Goal: Task Accomplishment & Management: Manage account settings

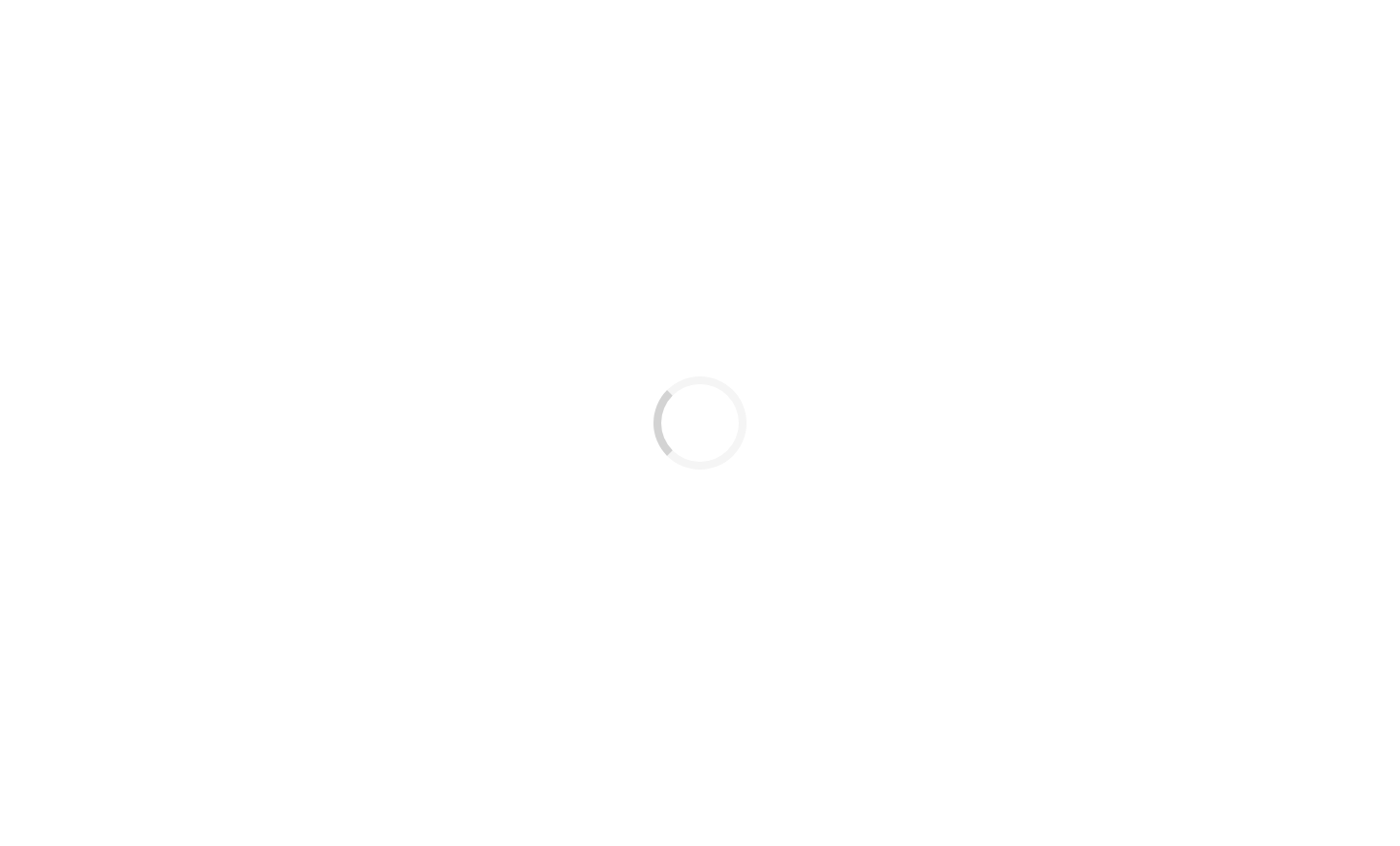
click at [584, 202] on div "Loading..." at bounding box center [700, 423] width 1400 height 846
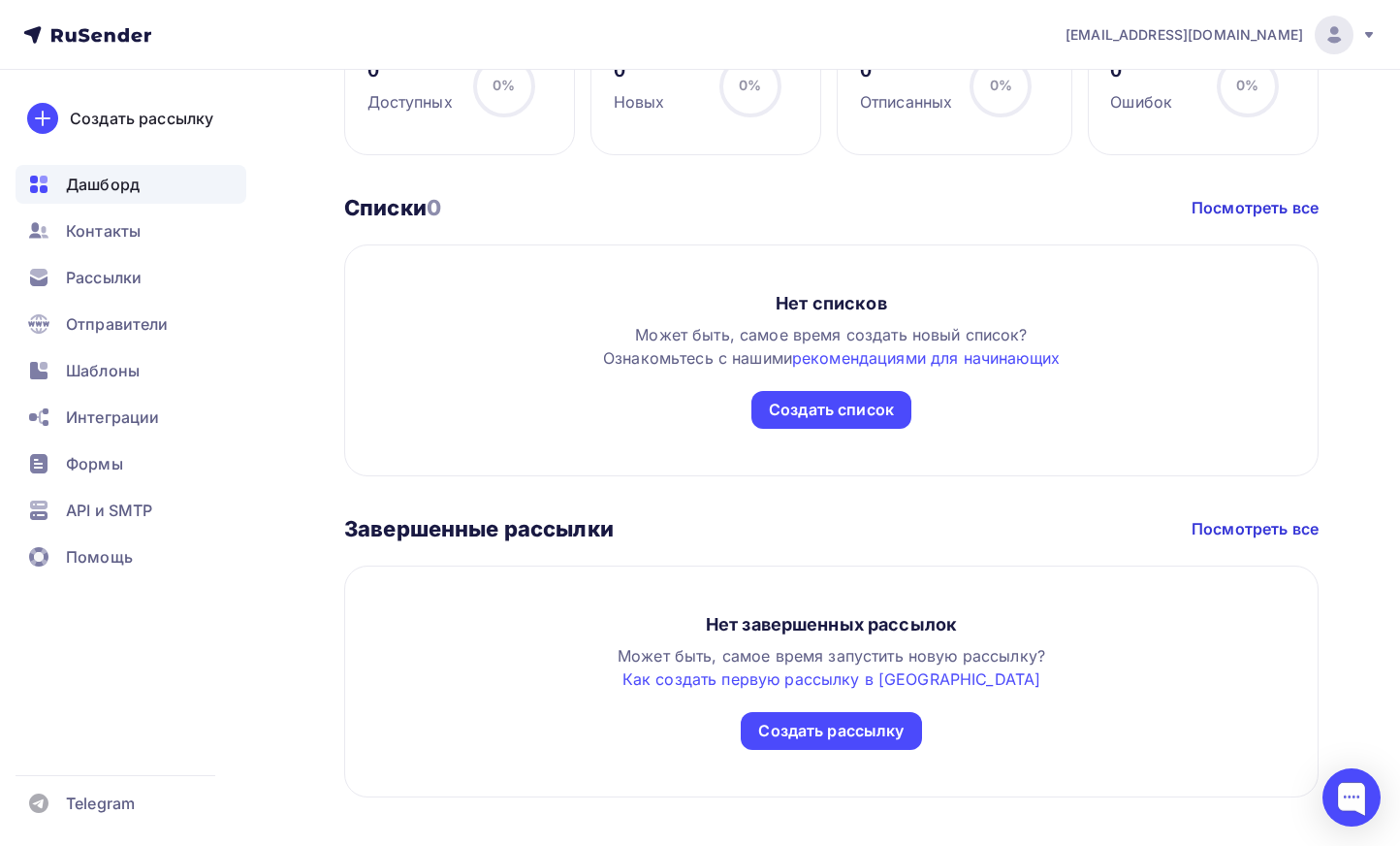
scroll to position [1004, 0]
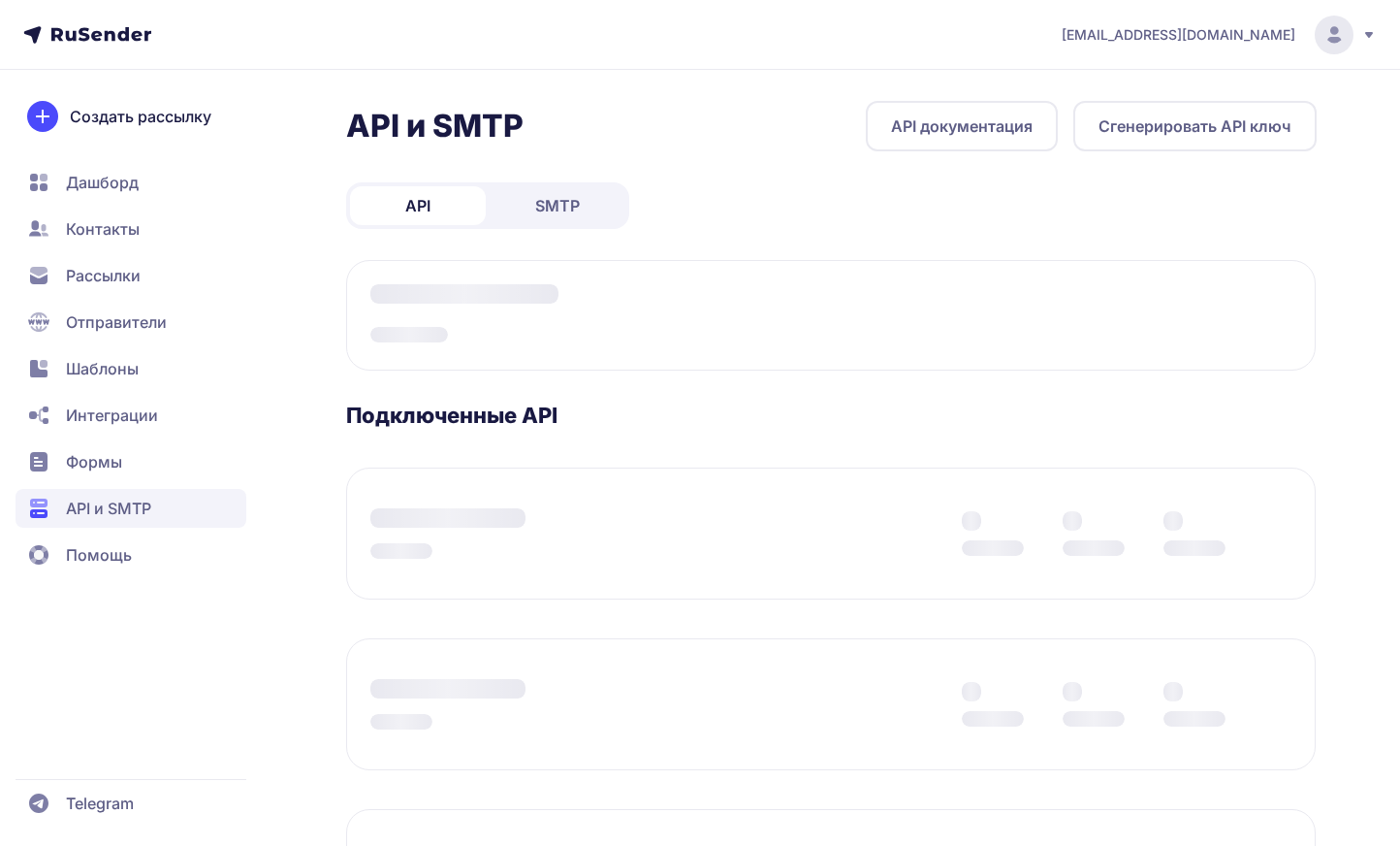
click at [553, 195] on span "SMTP" at bounding box center [557, 206] width 45 height 23
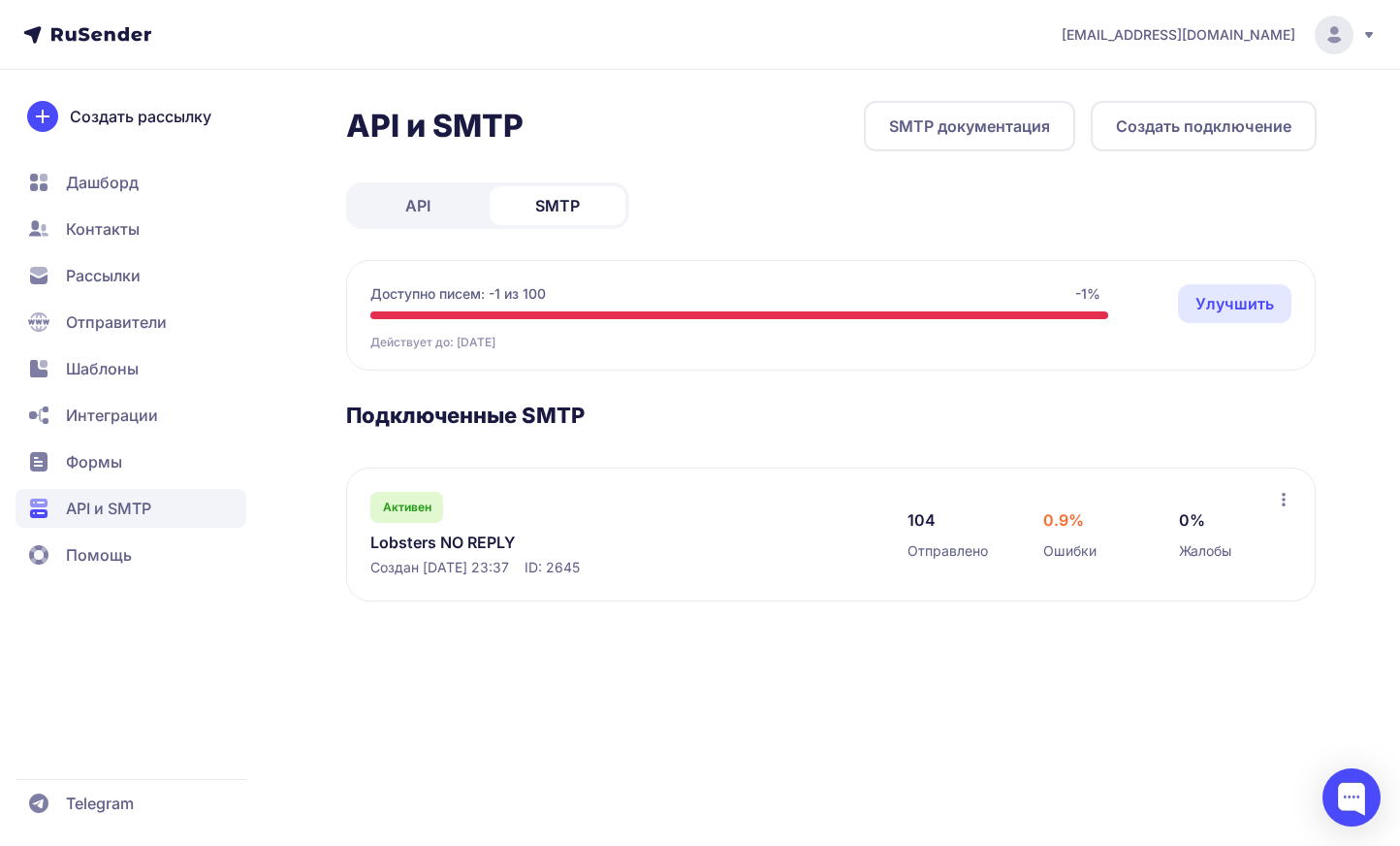
click at [708, 539] on link "Lobsters NO REPLY" at bounding box center [568, 542] width 397 height 23
click at [1213, 298] on link "Улучшить" at bounding box center [1234, 304] width 114 height 39
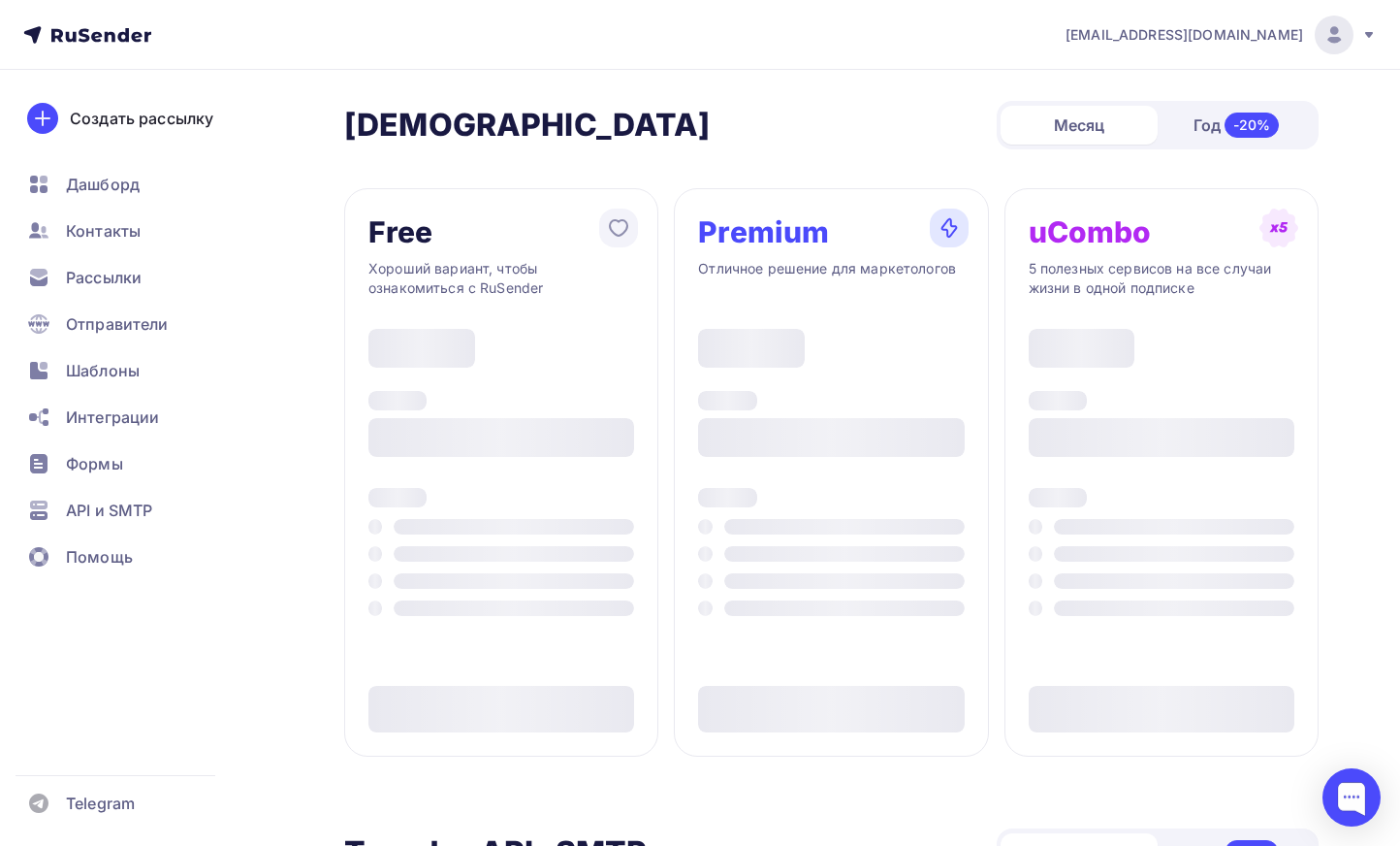
type input "500"
type input "100"
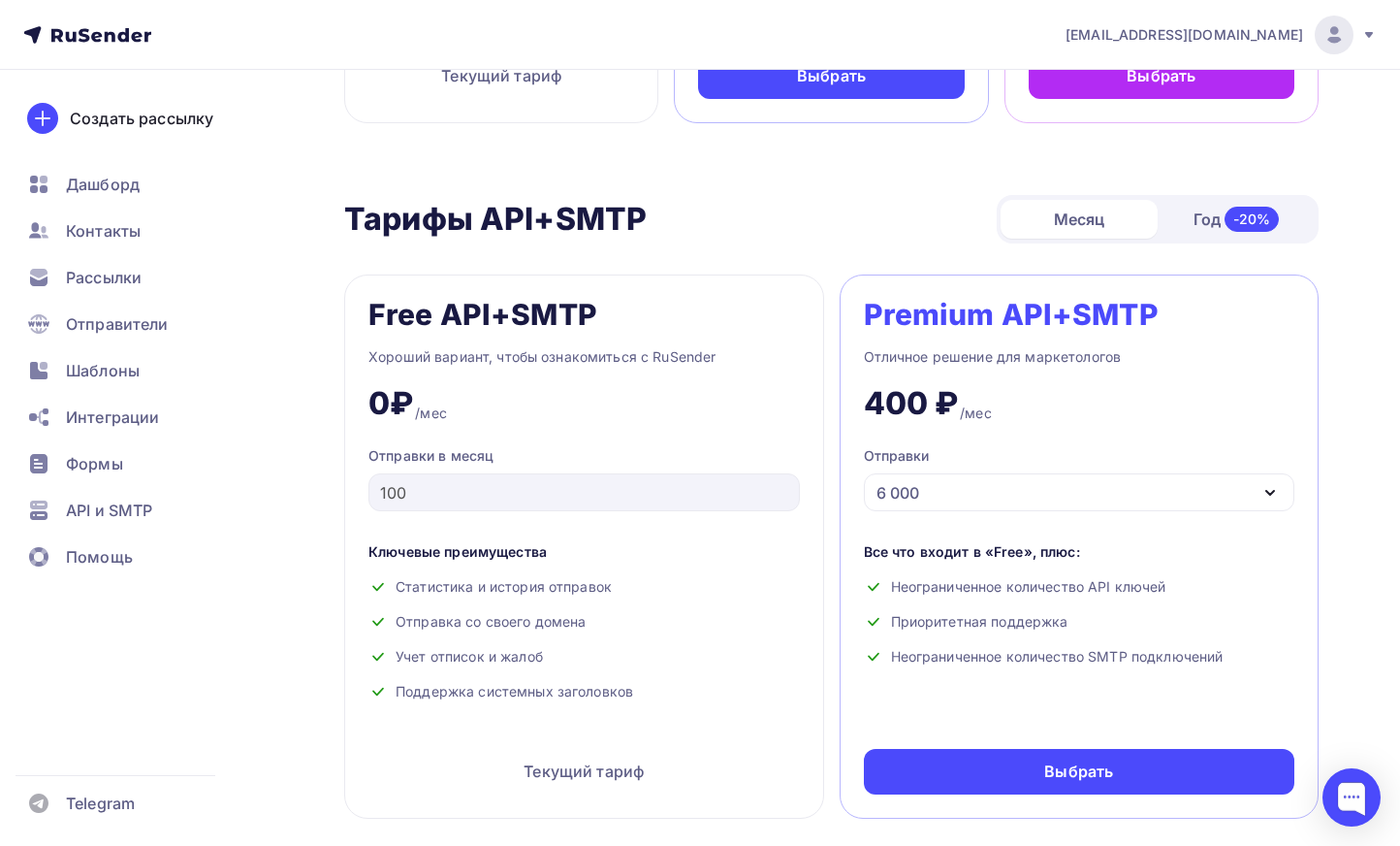
scroll to position [768, 0]
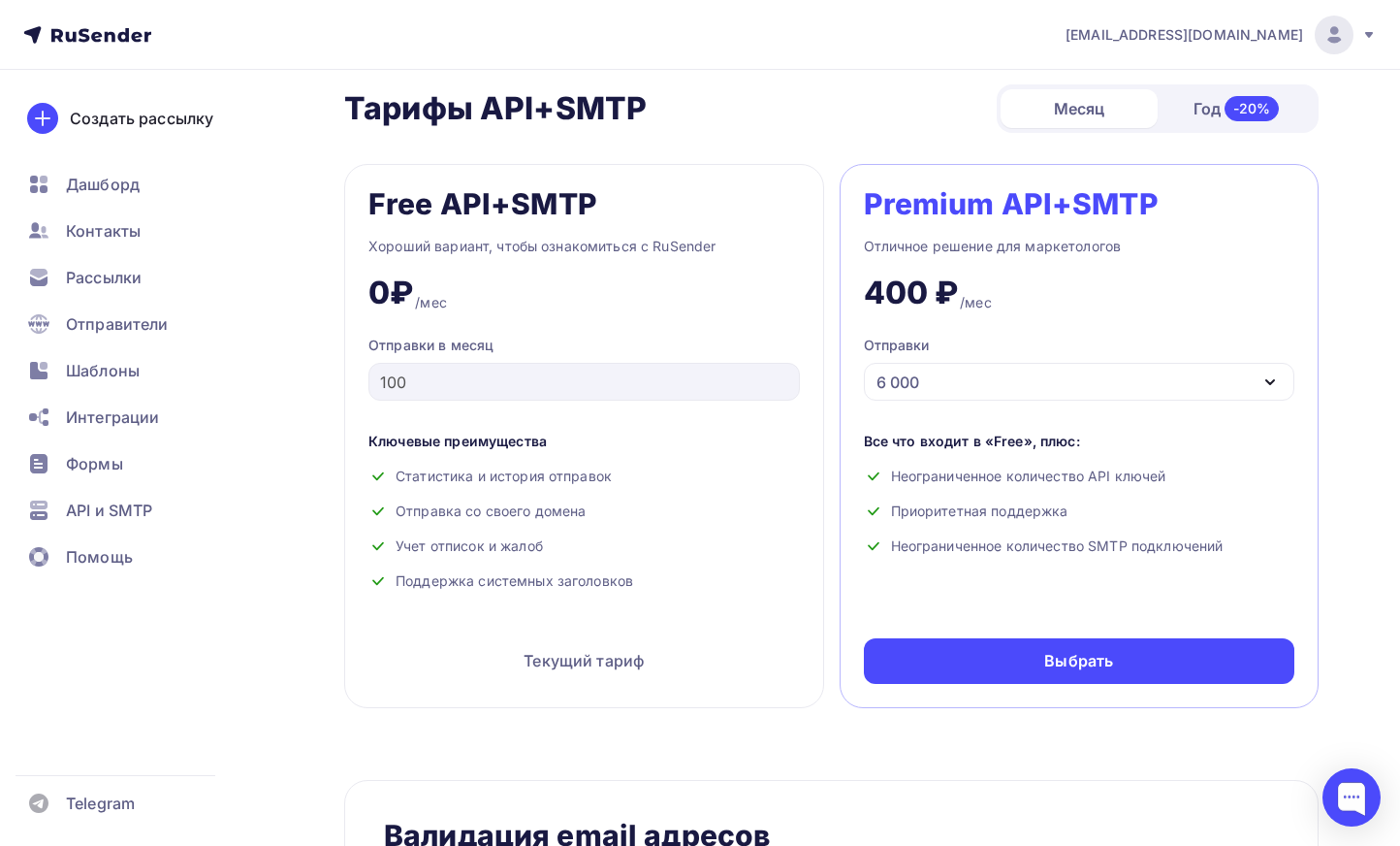
click at [976, 385] on div "6 000" at bounding box center [1080, 381] width 431 height 38
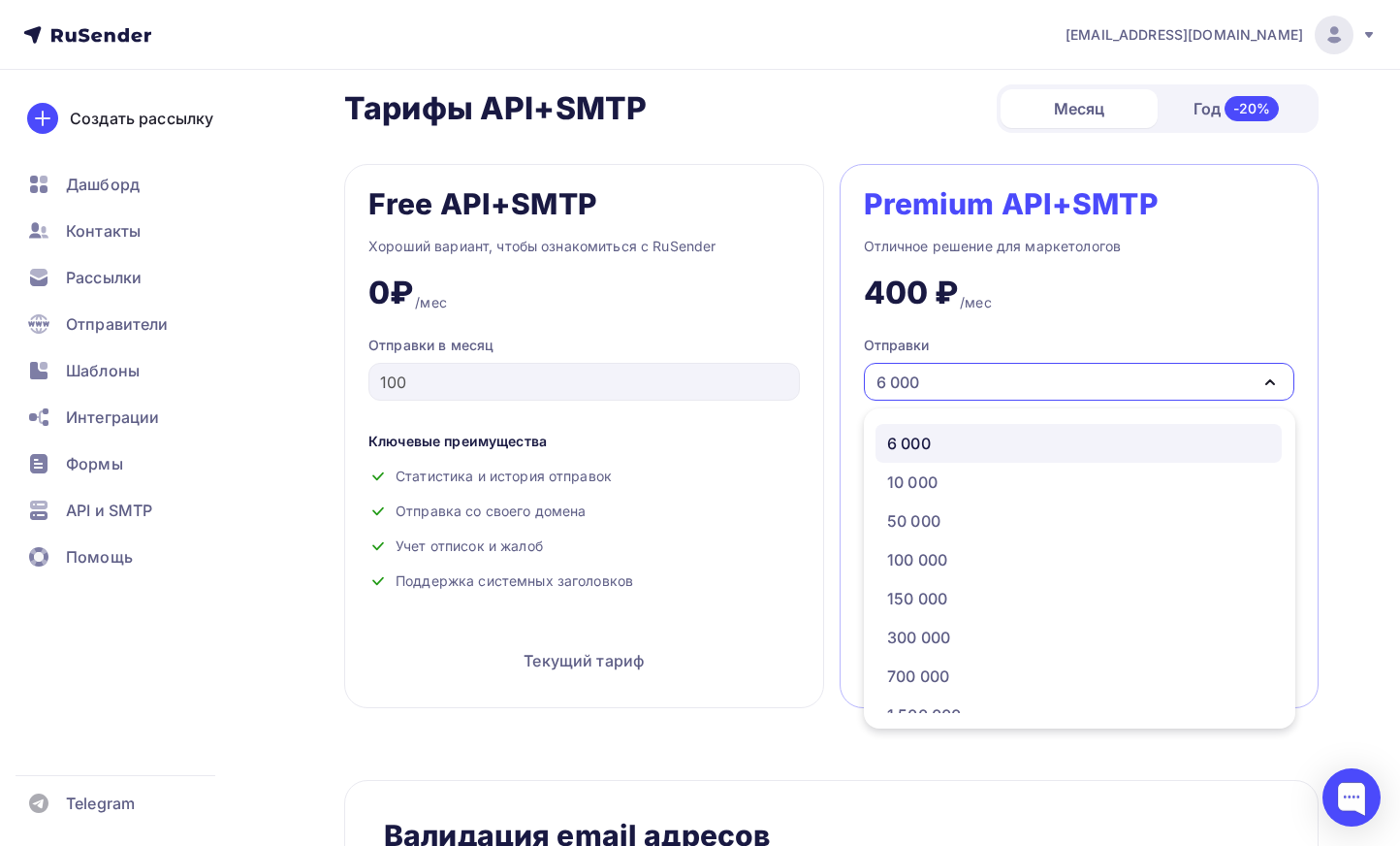
click at [978, 323] on div "Premium API+SMTP Отличное решение для маркетологов 400 ₽ /мес Отправки 6 000 6 …" at bounding box center [1080, 436] width 480 height 544
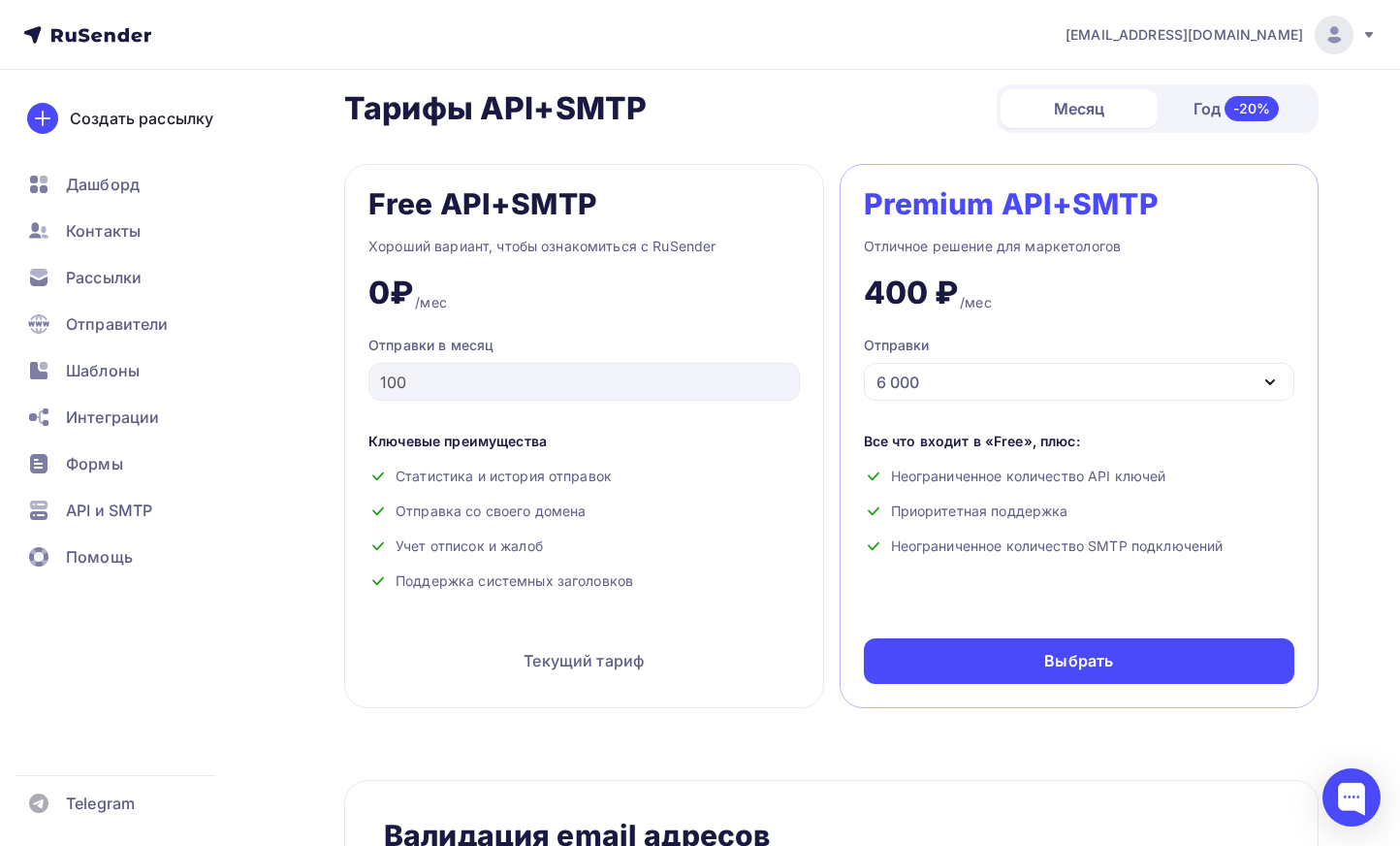
click at [1184, 114] on div "Год -20%" at bounding box center [1236, 109] width 157 height 41
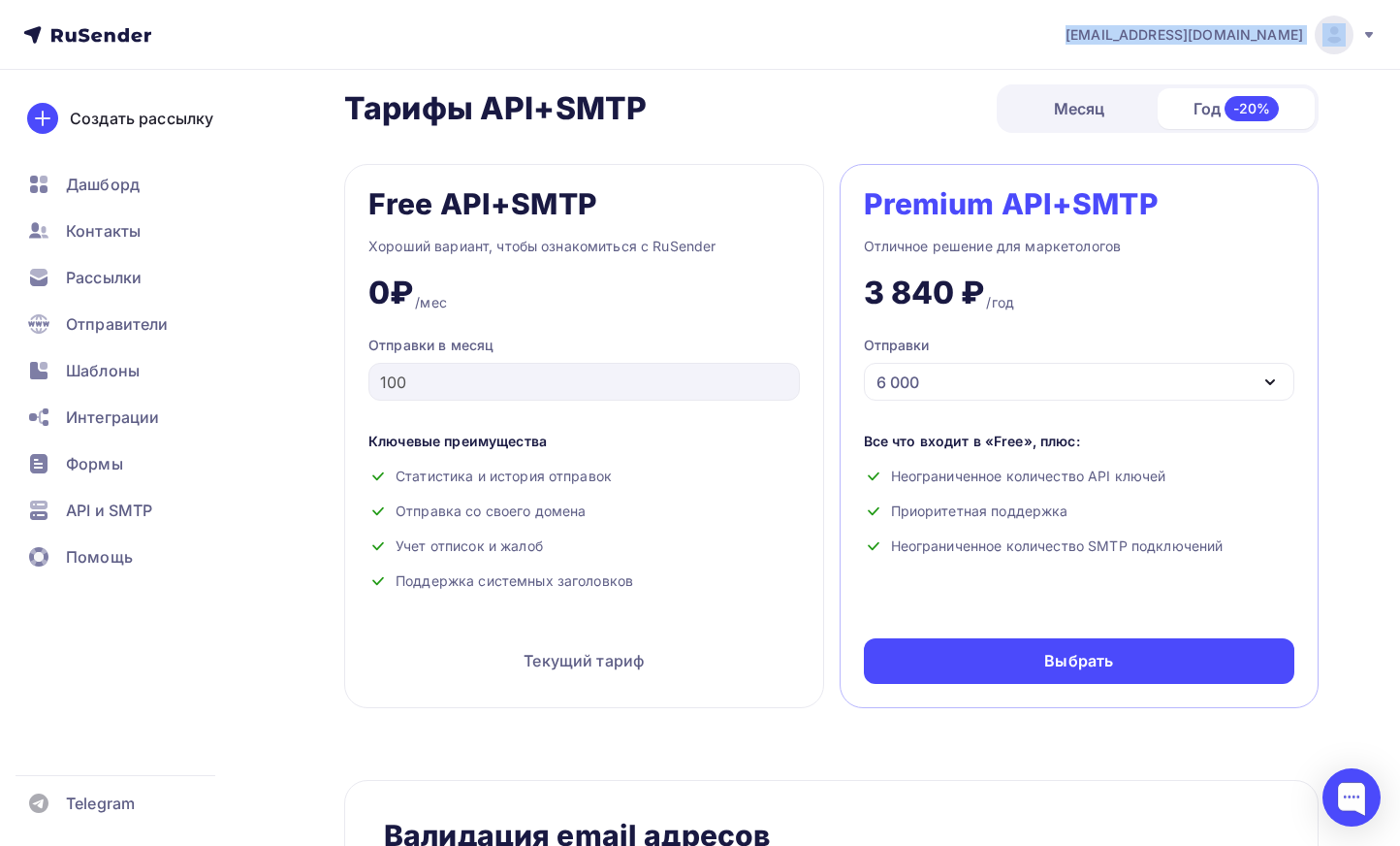
drag, startPoint x: 1132, startPoint y: 31, endPoint x: 1309, endPoint y: 36, distance: 177.1
click at [1309, 36] on nav "account@lobsters.pro Аккаунт Тарифы Выйти Создать рассылку Дашборд Контакты Рас…" at bounding box center [700, 35] width 1400 height 70
copy div "[EMAIL_ADDRESS][DOMAIN_NAME]"
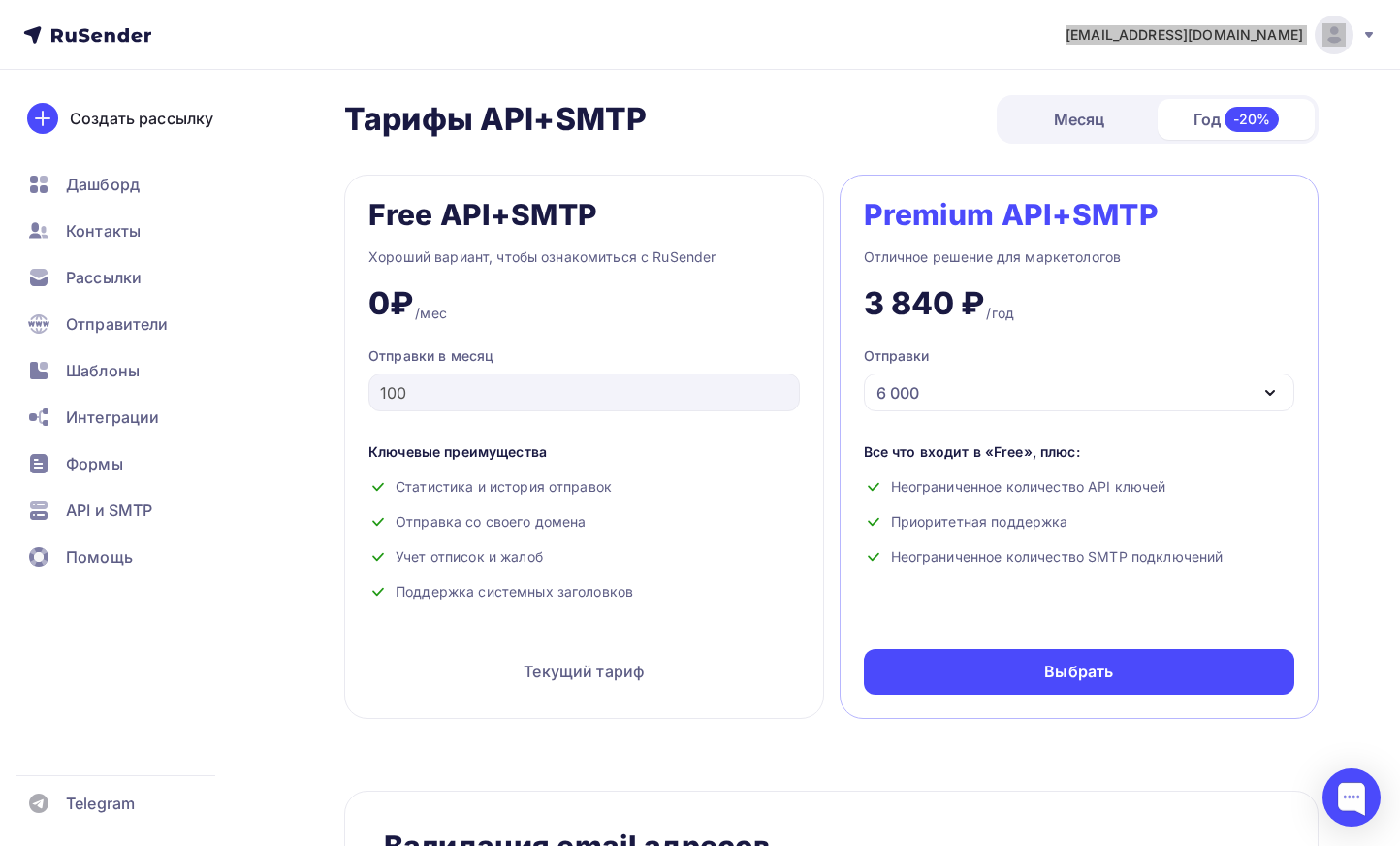
scroll to position [760, 0]
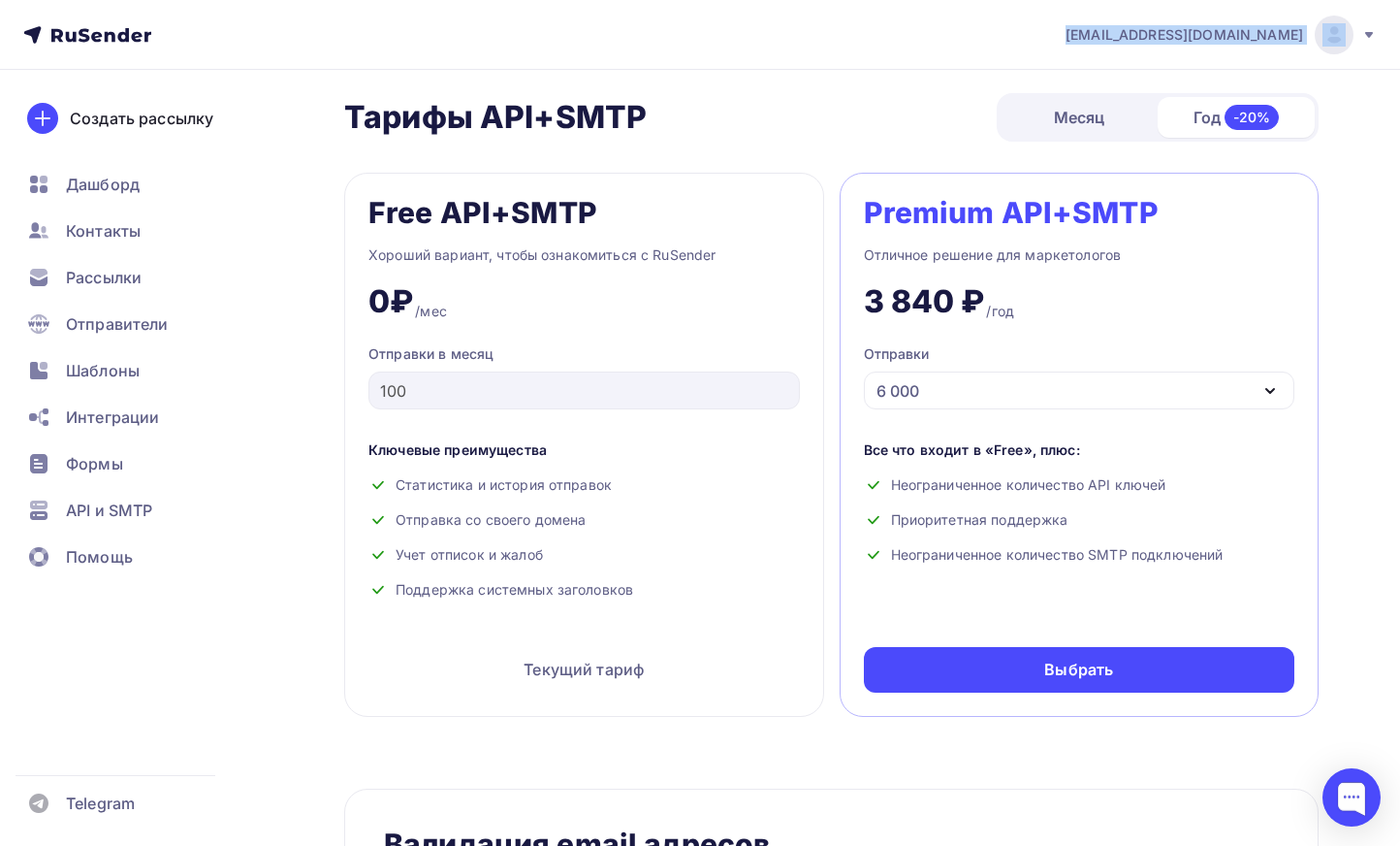
click at [1082, 391] on div "6 000" at bounding box center [1080, 389] width 431 height 38
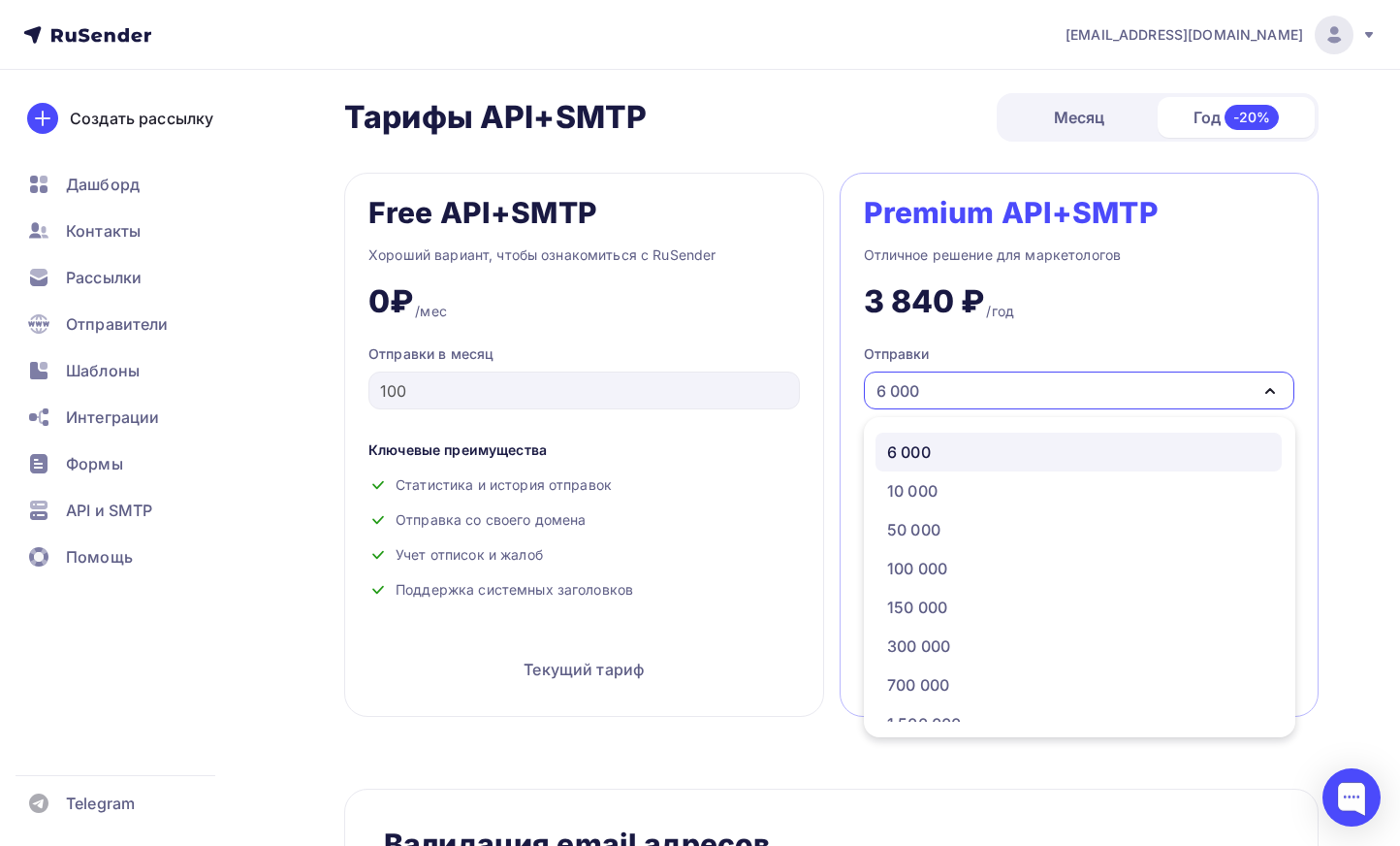
click at [1050, 298] on div "3 840 ₽ /год" at bounding box center [1080, 294] width 431 height 54
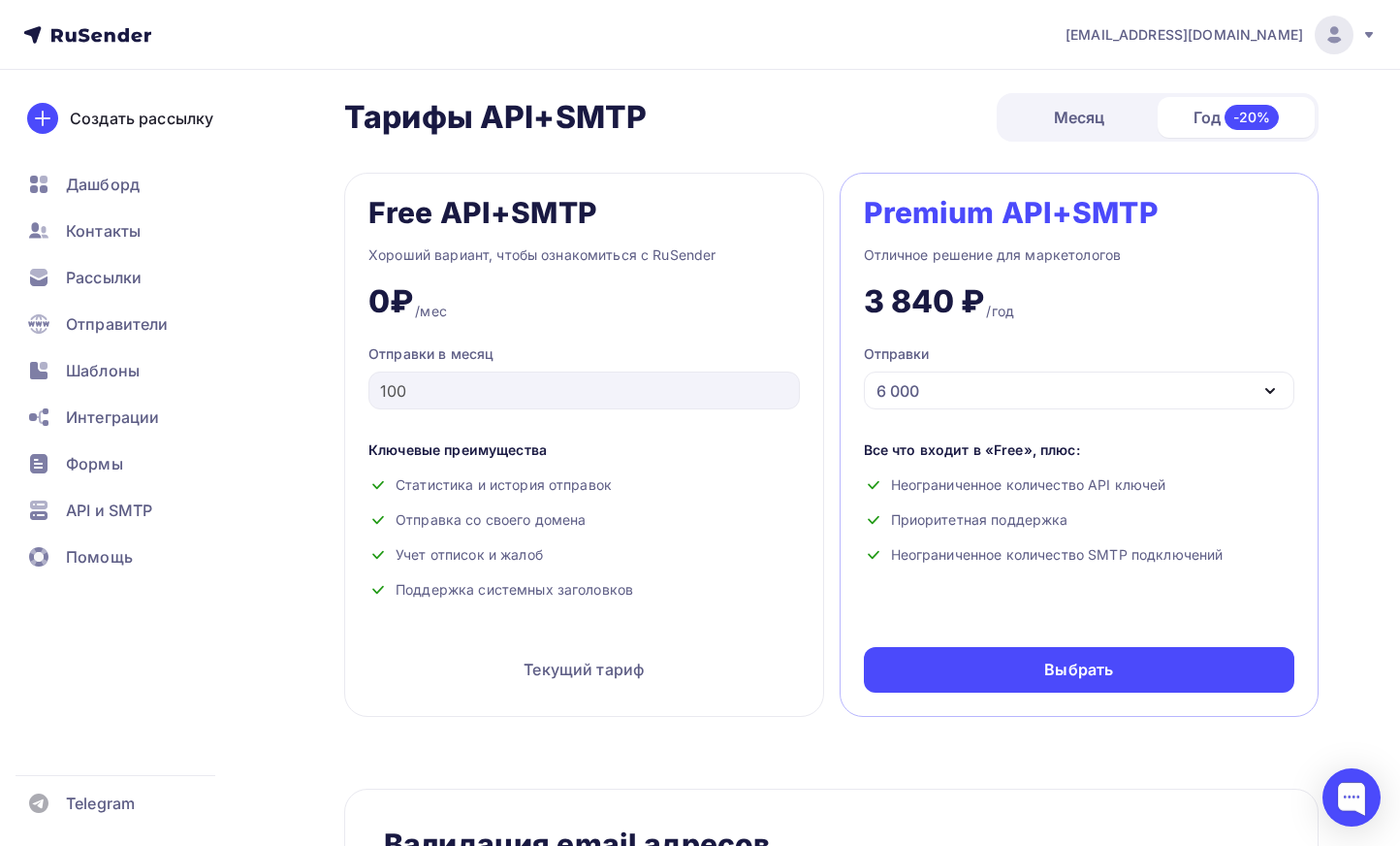
click at [1073, 112] on div "Месяц" at bounding box center [1079, 118] width 157 height 39
click at [958, 391] on div "6 000" at bounding box center [1080, 389] width 431 height 38
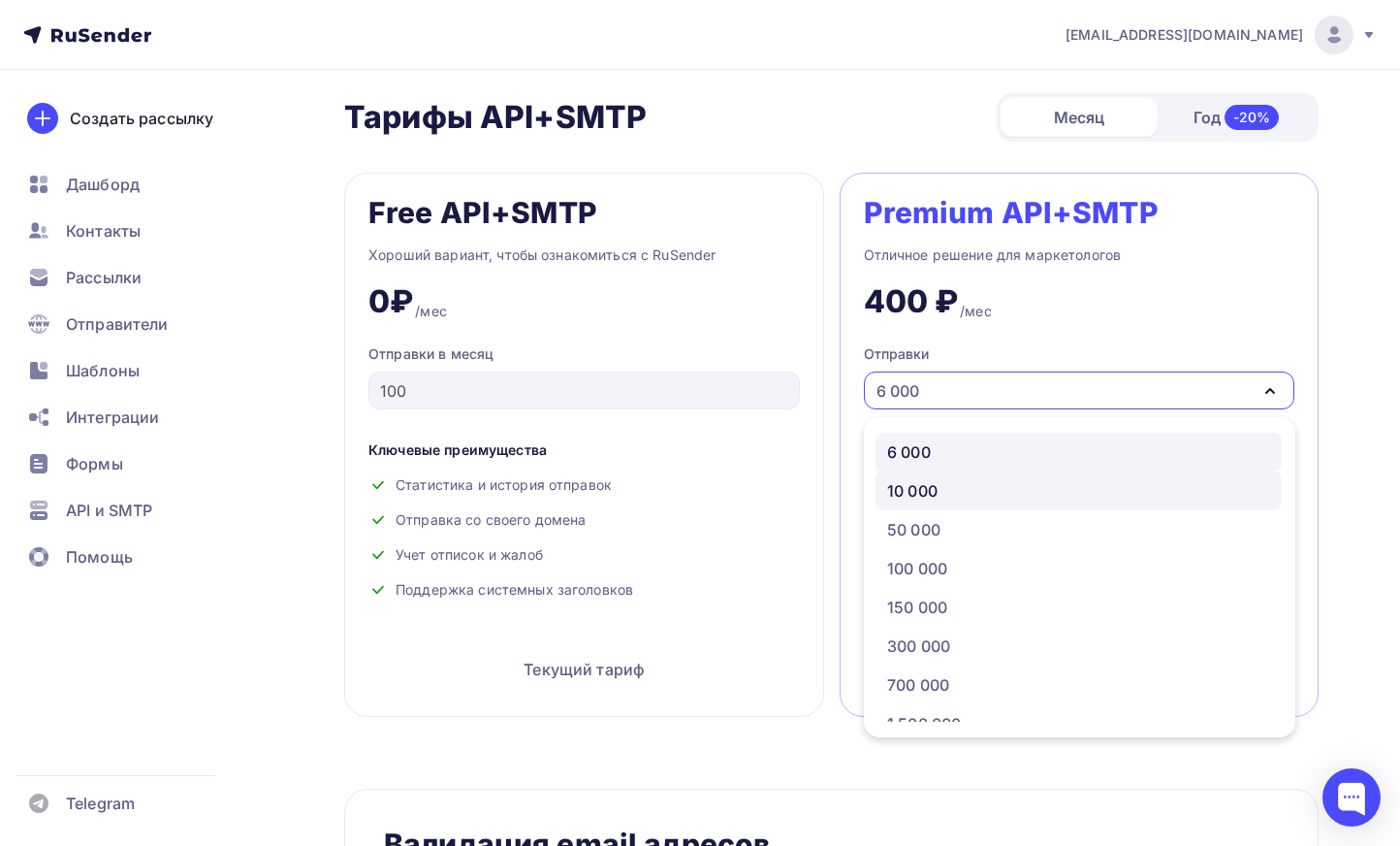
click at [944, 488] on div "10 000" at bounding box center [1079, 491] width 383 height 23
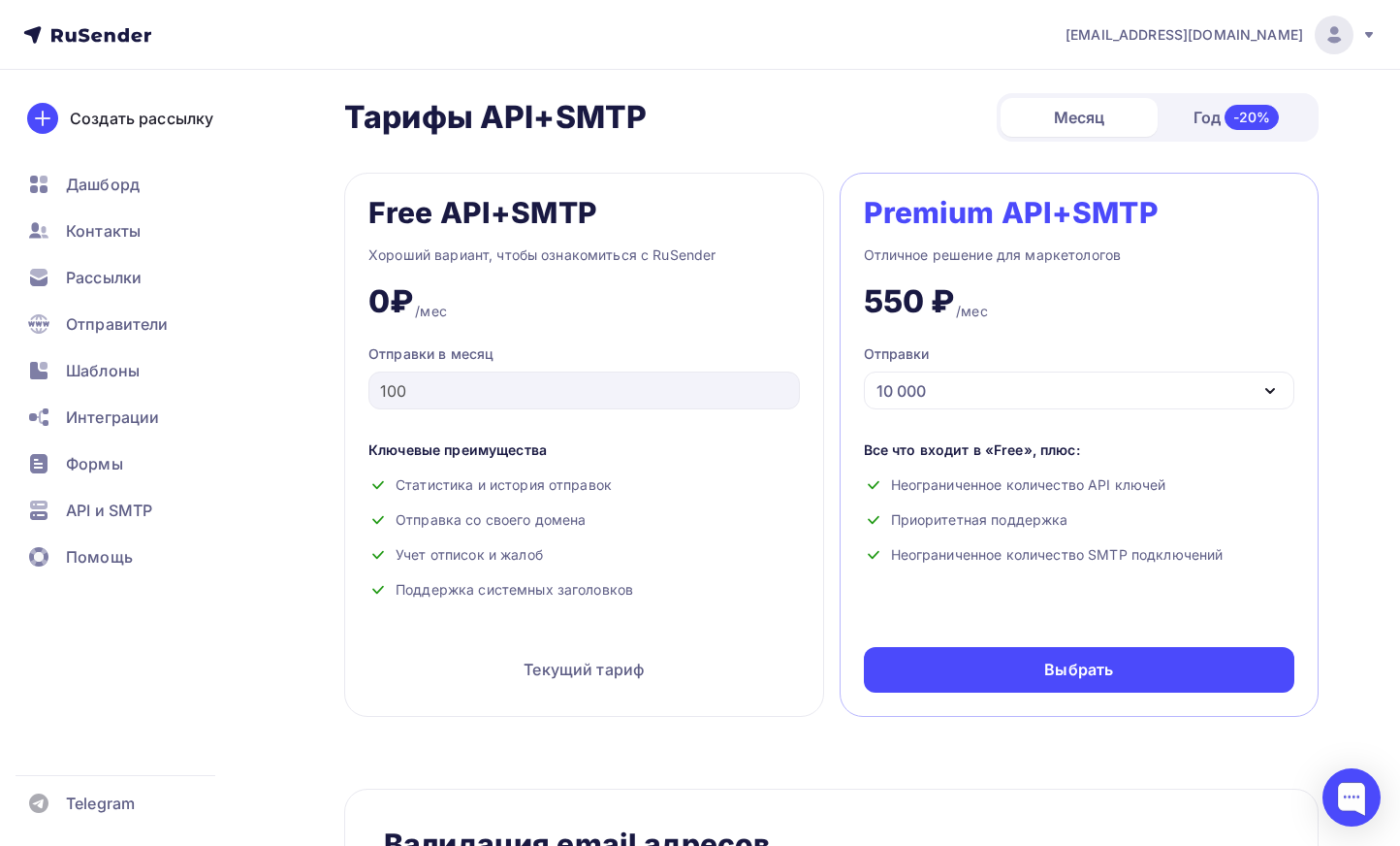
click at [827, 570] on div "Free API+SMTP Хороший вариант, чтобы ознакомиться с RuSender 0₽ /мес Отправки в…" at bounding box center [831, 445] width 975 height 544
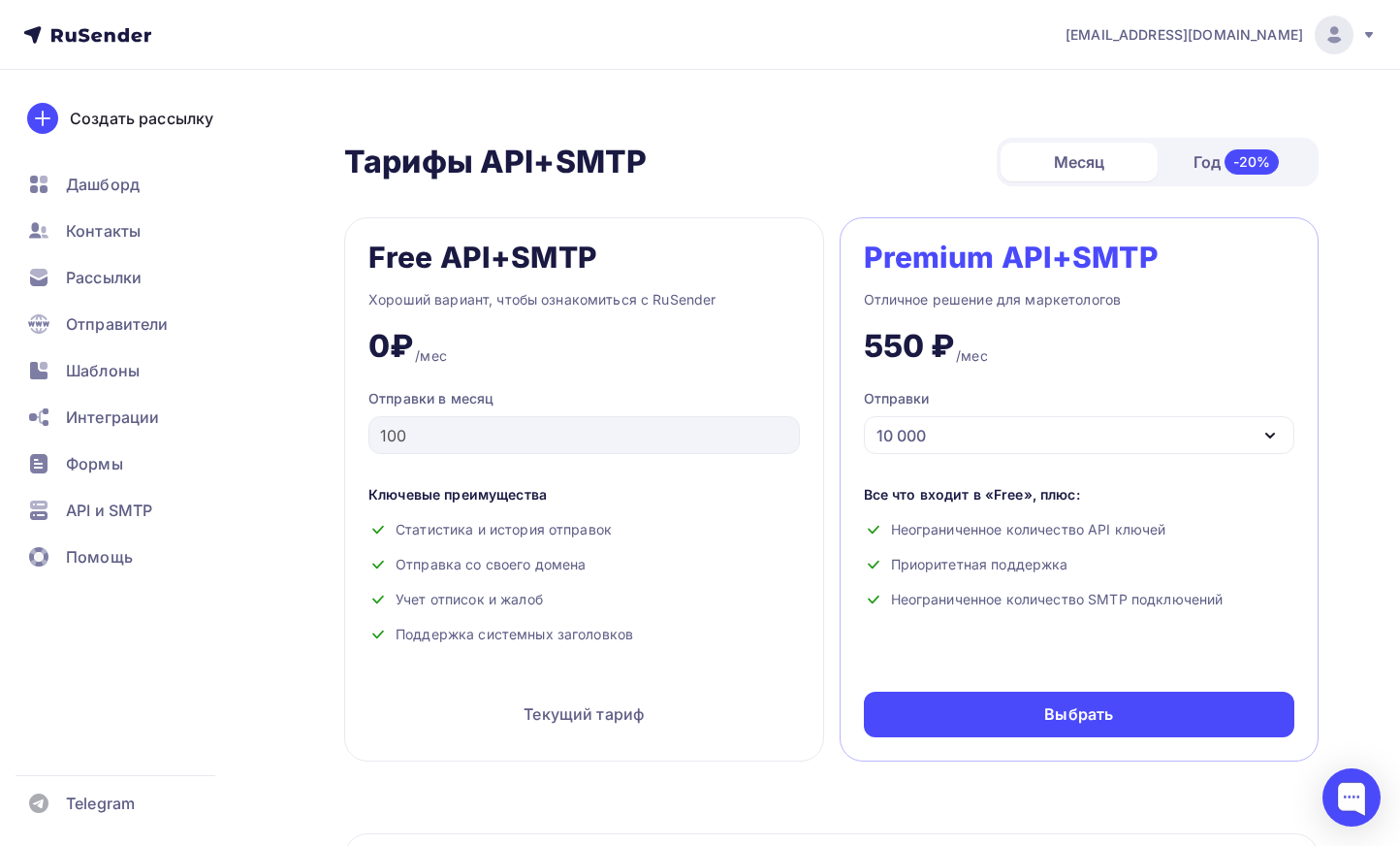
scroll to position [372, 0]
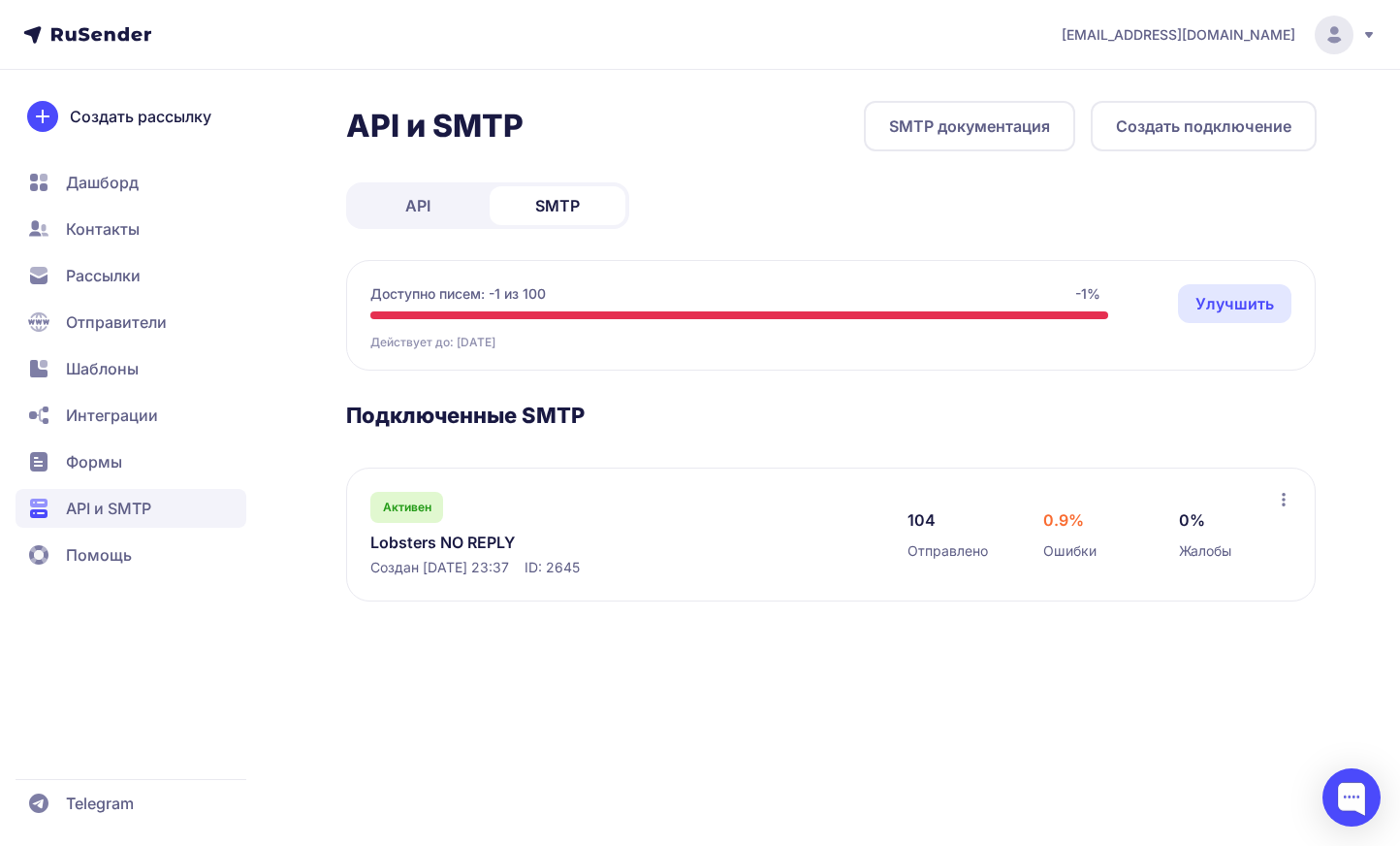
click at [494, 543] on link "Lobsters NO REPLY" at bounding box center [568, 542] width 397 height 23
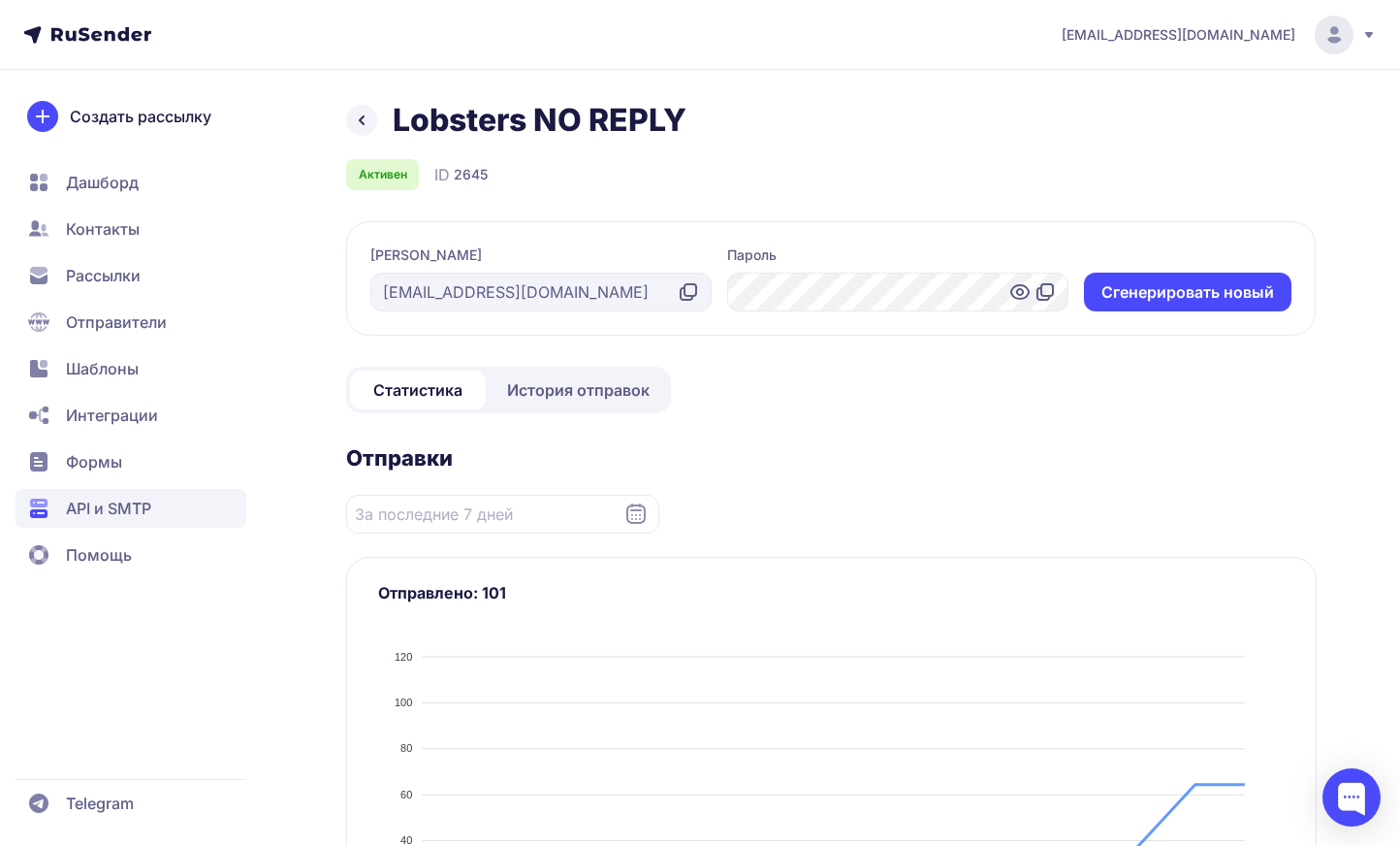
click at [606, 396] on span "История отправок" at bounding box center [578, 389] width 143 height 23
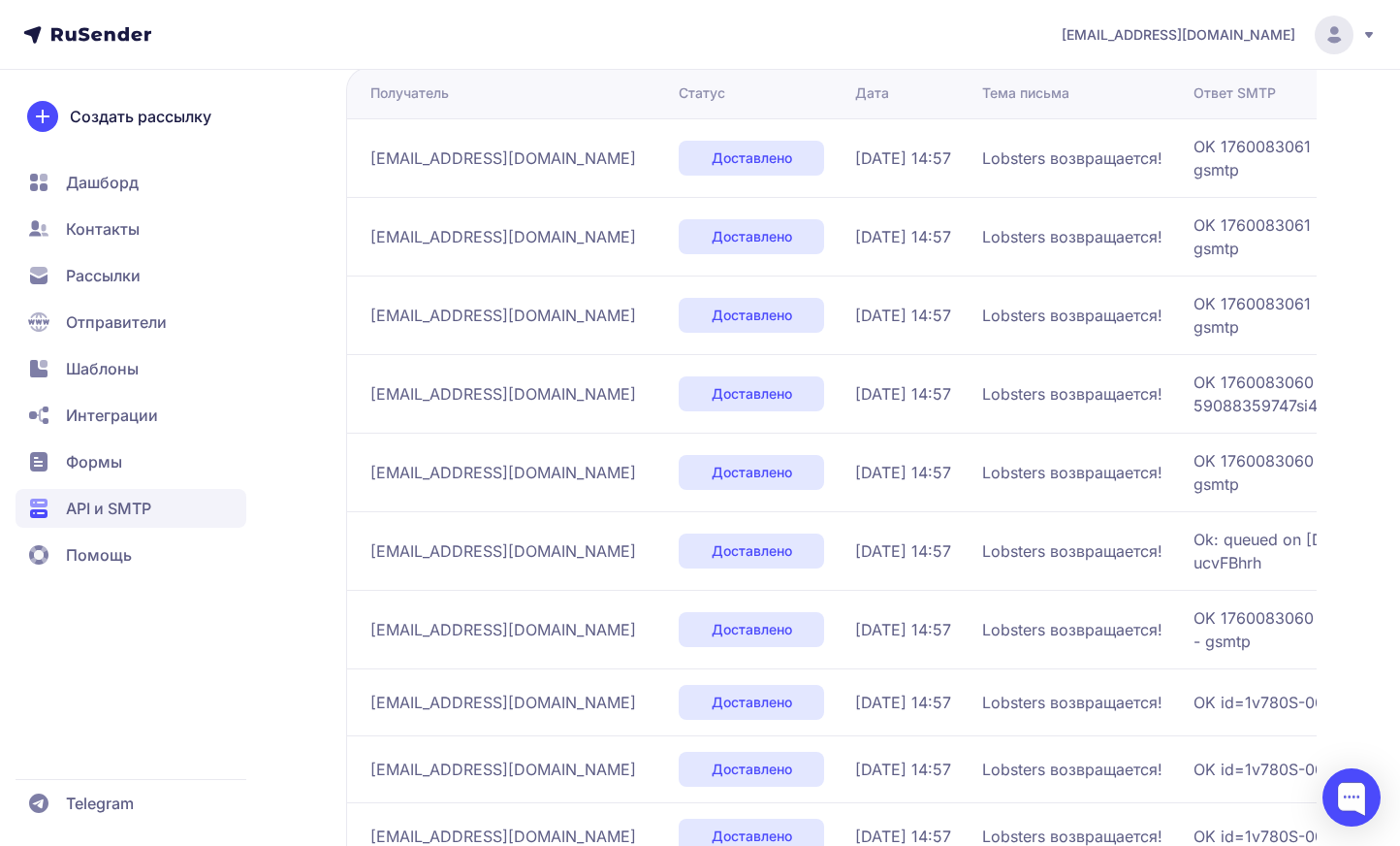
scroll to position [447, 0]
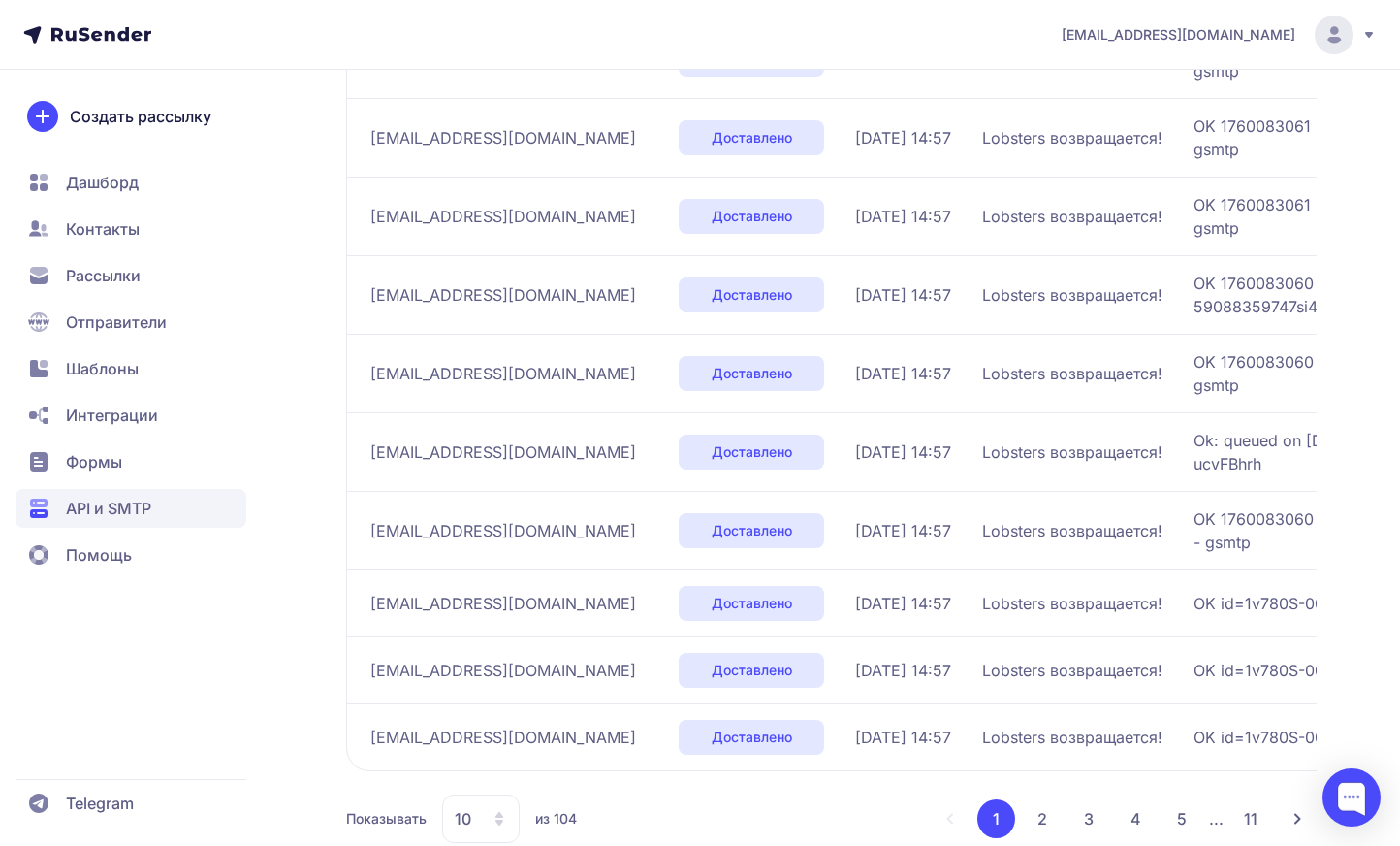
click at [494, 447] on span "maksim.akushevich@ya.ru" at bounding box center [503, 452] width 266 height 23
click at [712, 451] on span "Доставлено" at bounding box center [751, 452] width 81 height 19
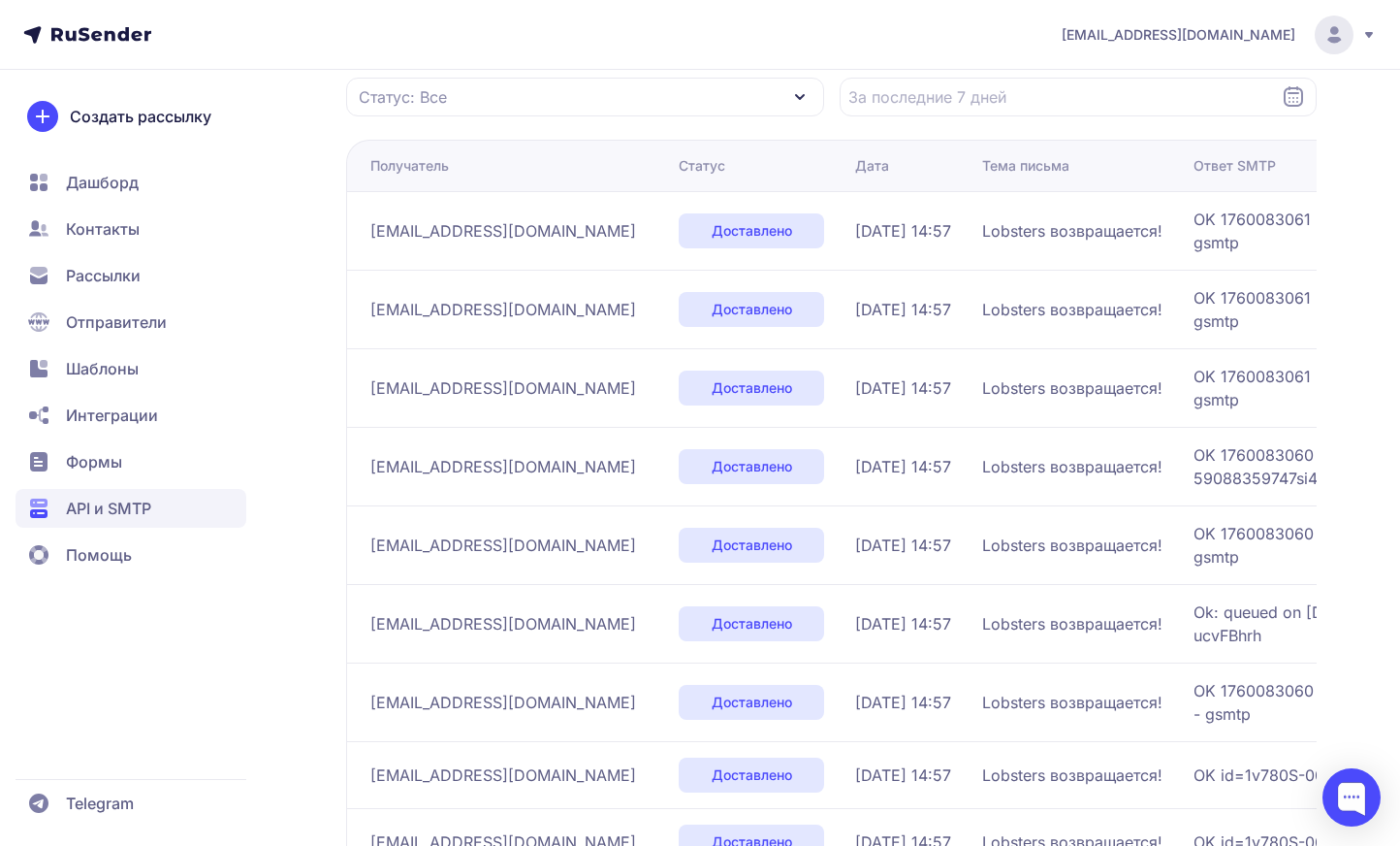
scroll to position [0, 0]
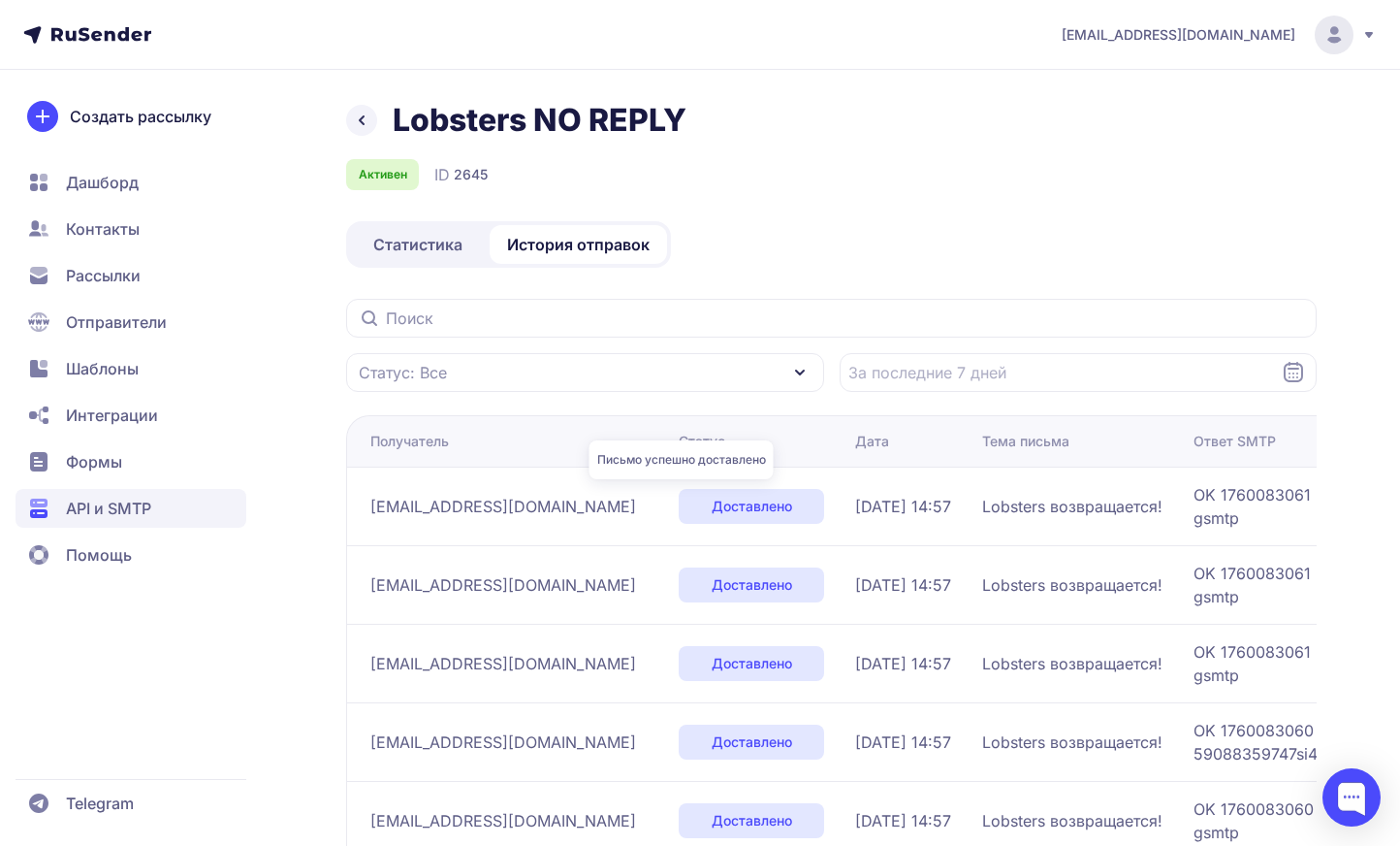
click at [712, 499] on span "Доставлено" at bounding box center [751, 506] width 81 height 19
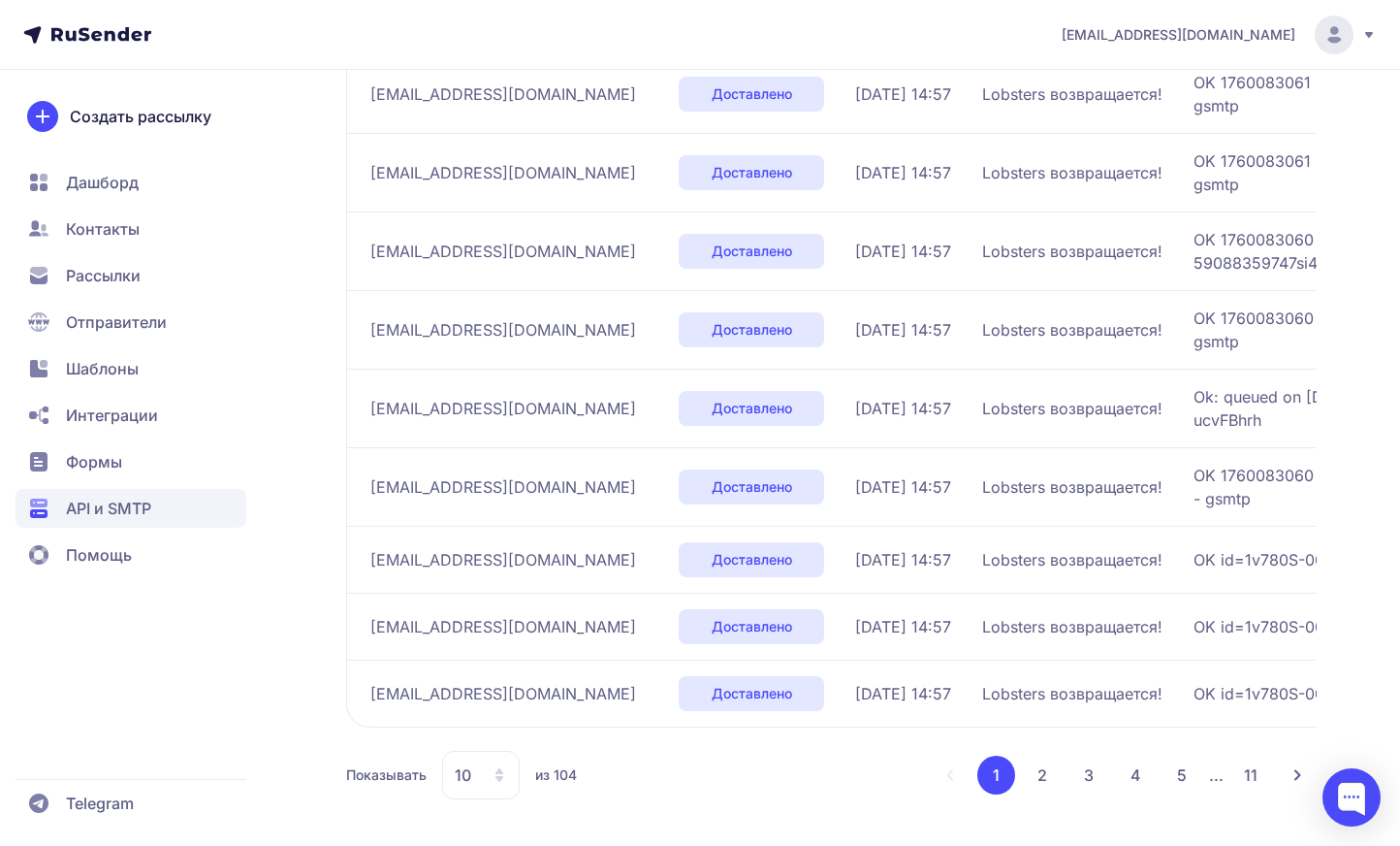
click at [1039, 782] on button "2" at bounding box center [1042, 775] width 39 height 39
